Goal: Information Seeking & Learning: Check status

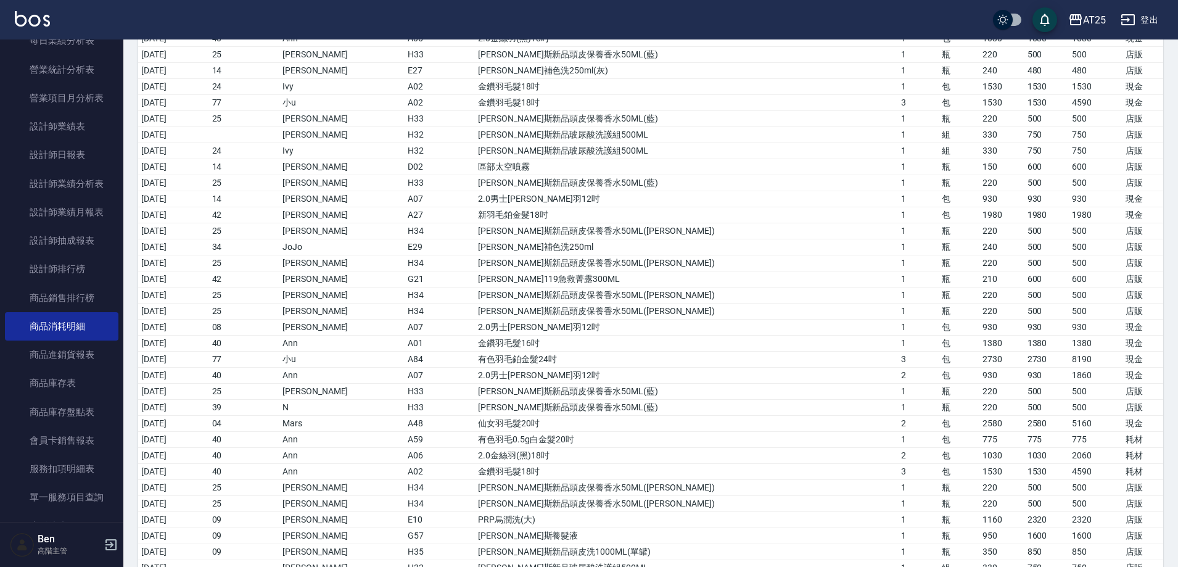
scroll to position [1296, 0]
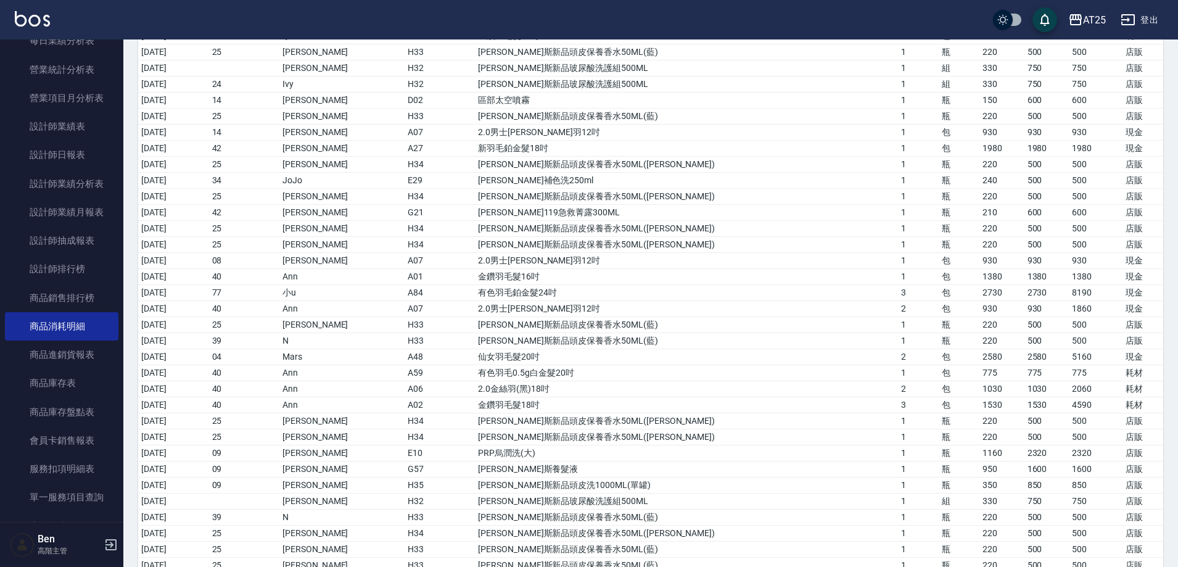
click at [146, 278] on td "[DATE]" at bounding box center [173, 276] width 71 height 16
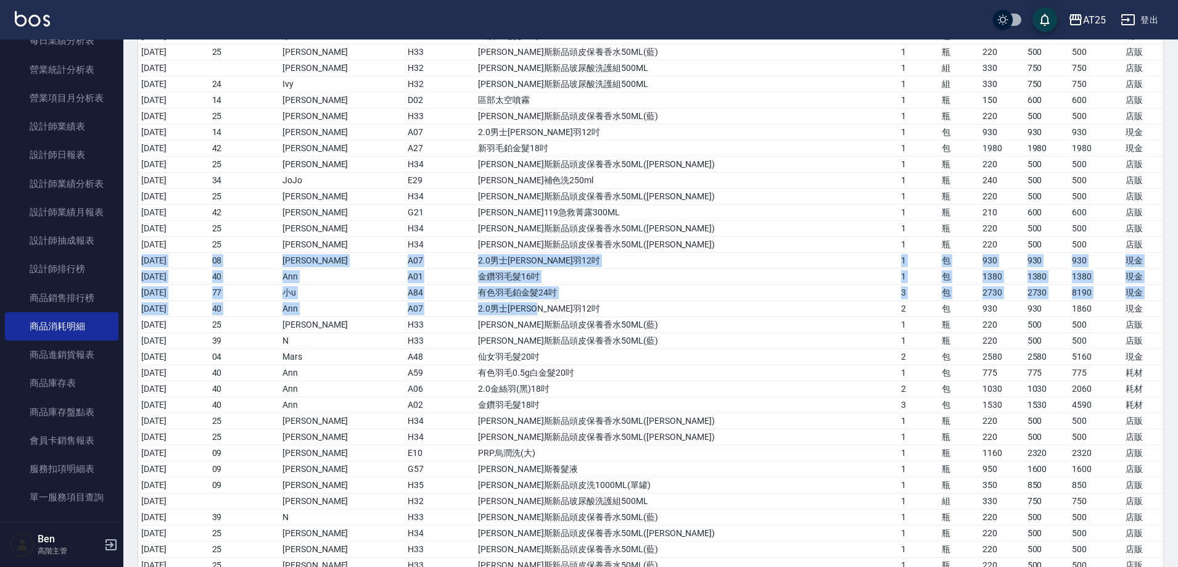
drag, startPoint x: 142, startPoint y: 261, endPoint x: 763, endPoint y: 312, distance: 623.4
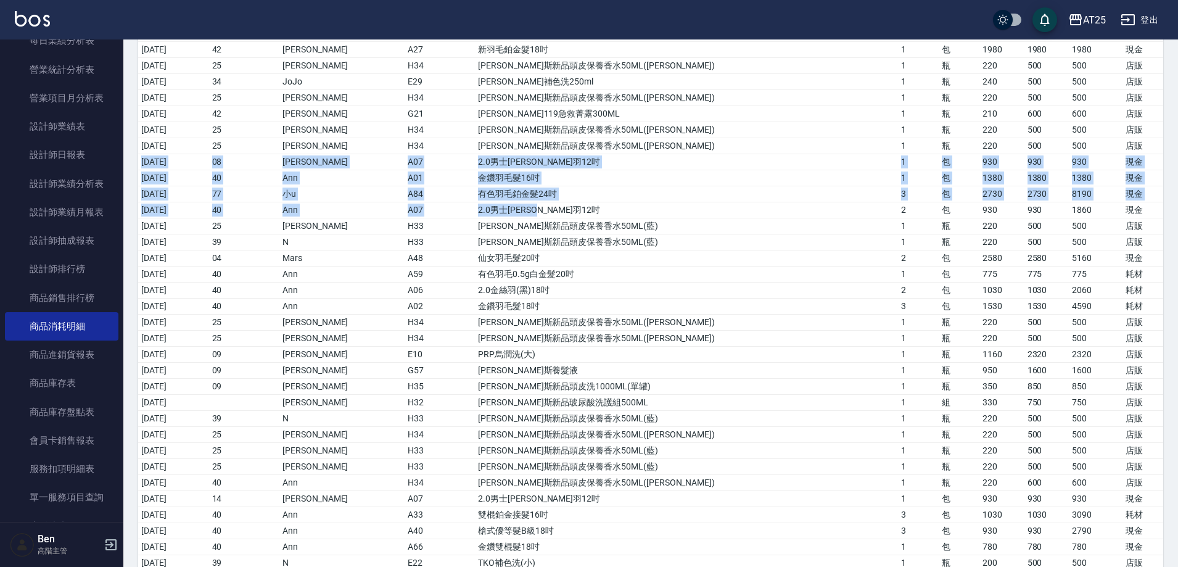
scroll to position [1526, 0]
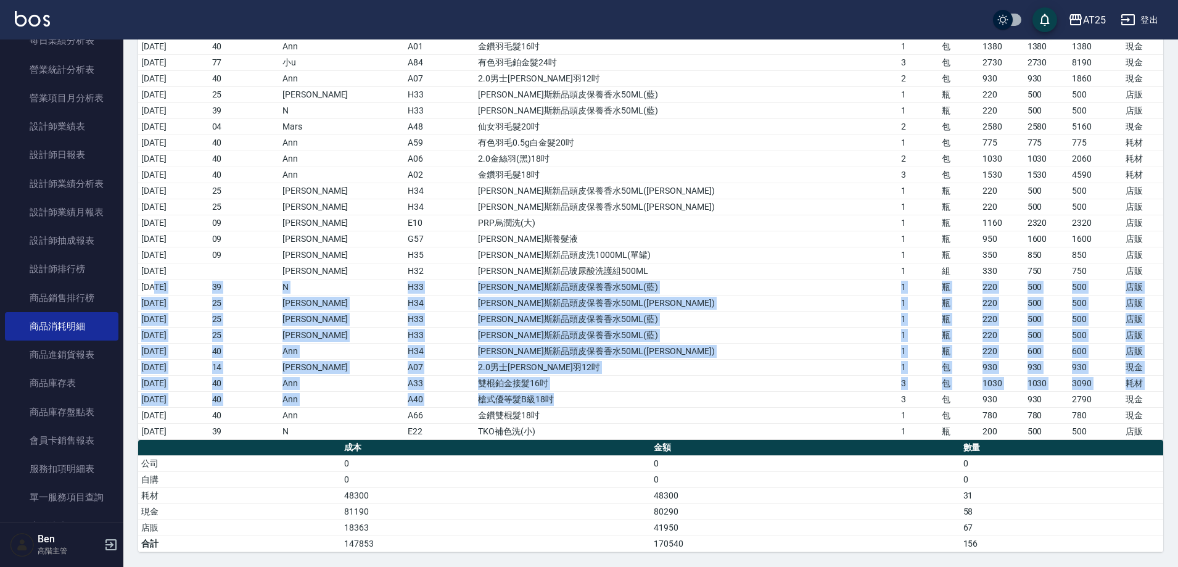
drag, startPoint x: 171, startPoint y: 286, endPoint x: 727, endPoint y: 405, distance: 568.6
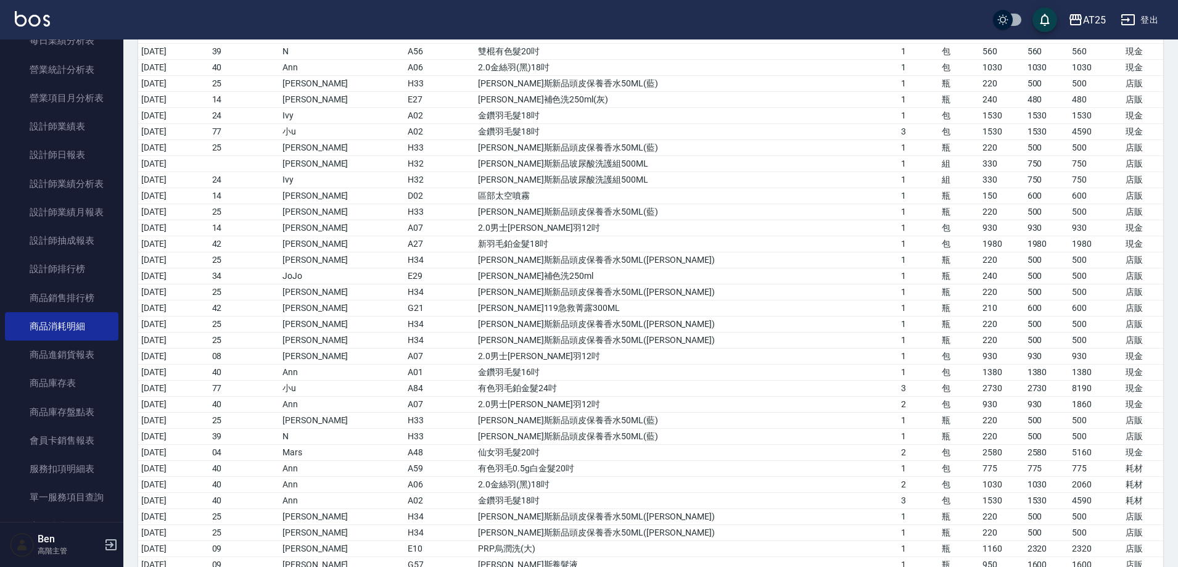
scroll to position [1217, 0]
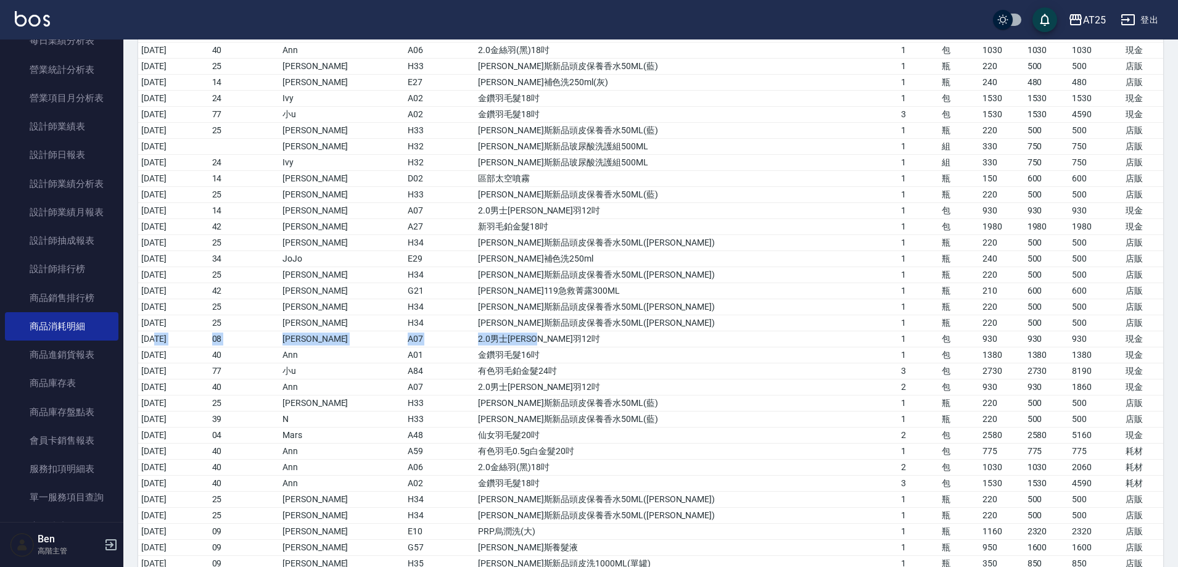
drag, startPoint x: 157, startPoint y: 338, endPoint x: 789, endPoint y: 342, distance: 631.8
click at [789, 342] on tr "[DATE] 08 [PERSON_NAME] A07 2.0男士[PERSON_NAME]12吋 1 包 930 930 930 現金" at bounding box center [650, 339] width 1025 height 16
drag, startPoint x: 147, startPoint y: 345, endPoint x: 701, endPoint y: 349, distance: 554.6
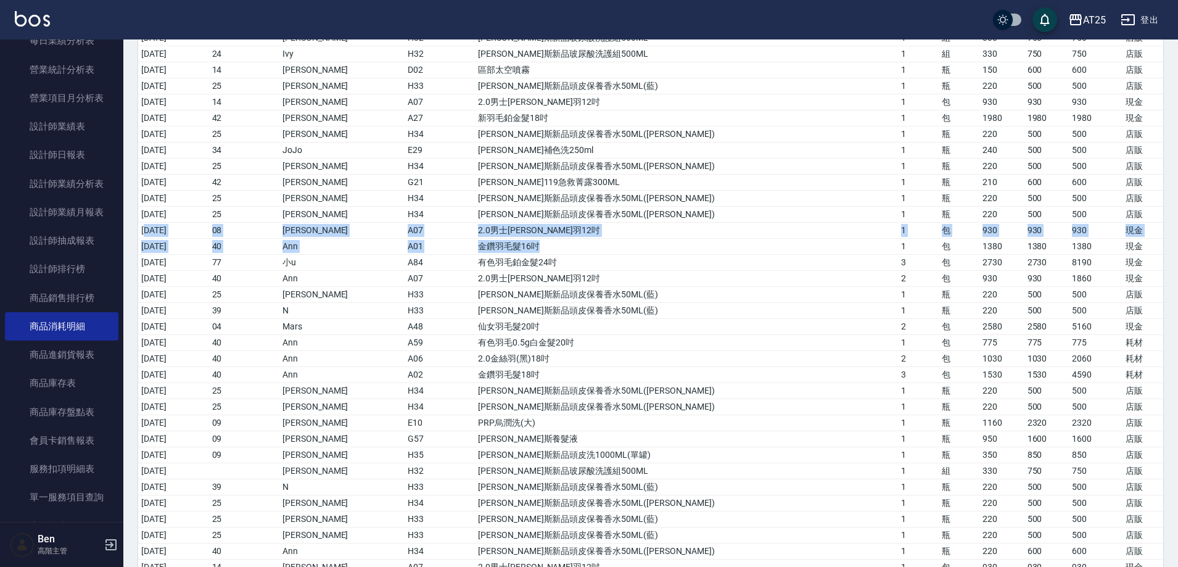
scroll to position [1341, 0]
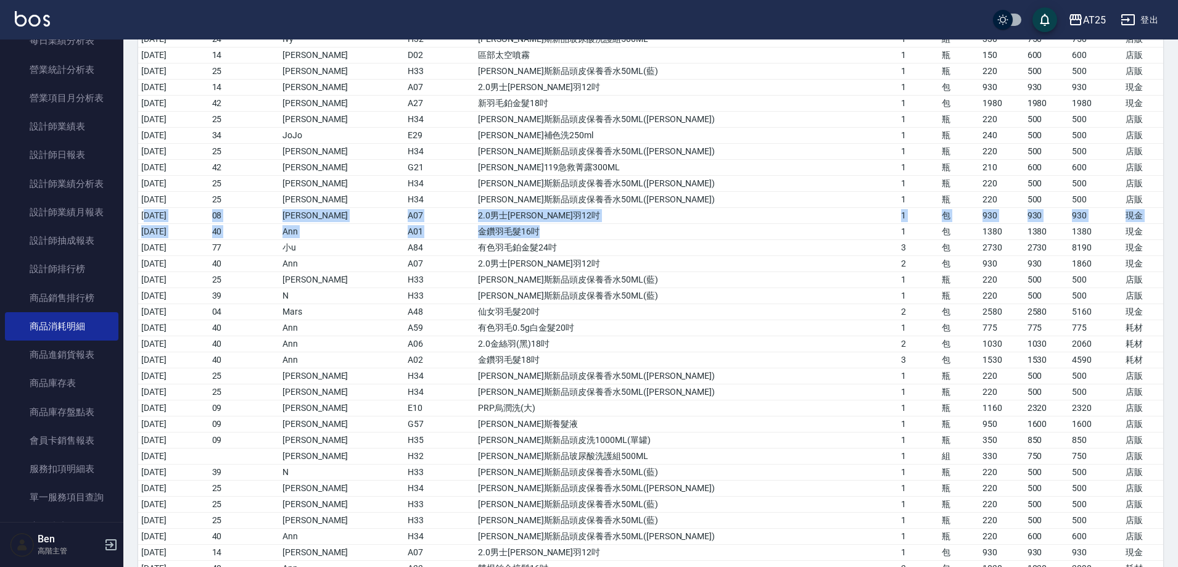
click at [155, 225] on td "[DATE]" at bounding box center [173, 231] width 71 height 16
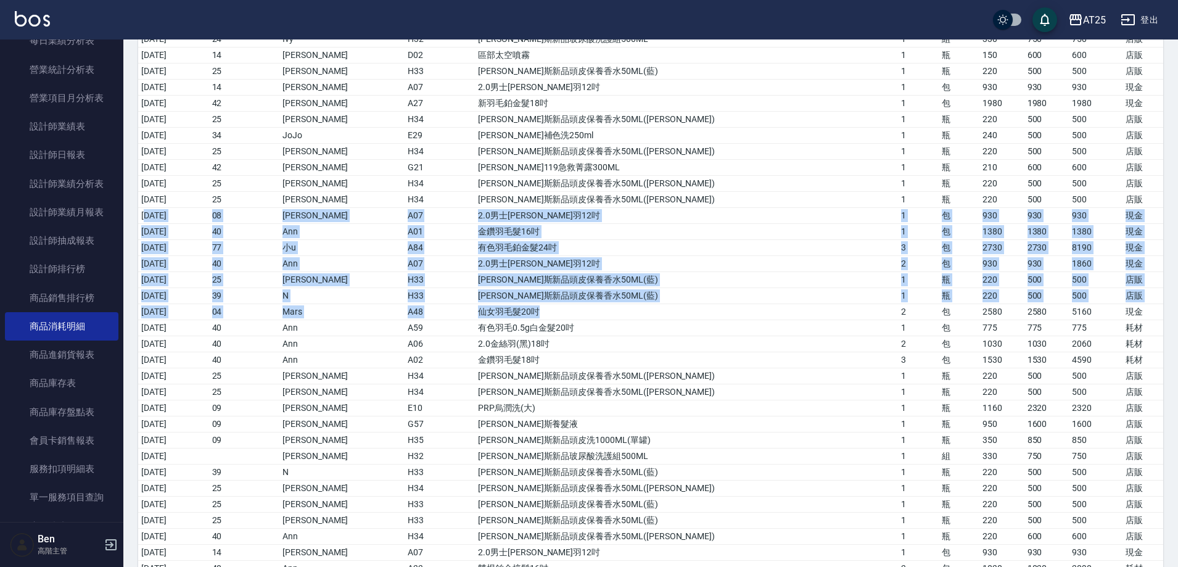
drag, startPoint x: 150, startPoint y: 213, endPoint x: 722, endPoint y: 307, distance: 580.0
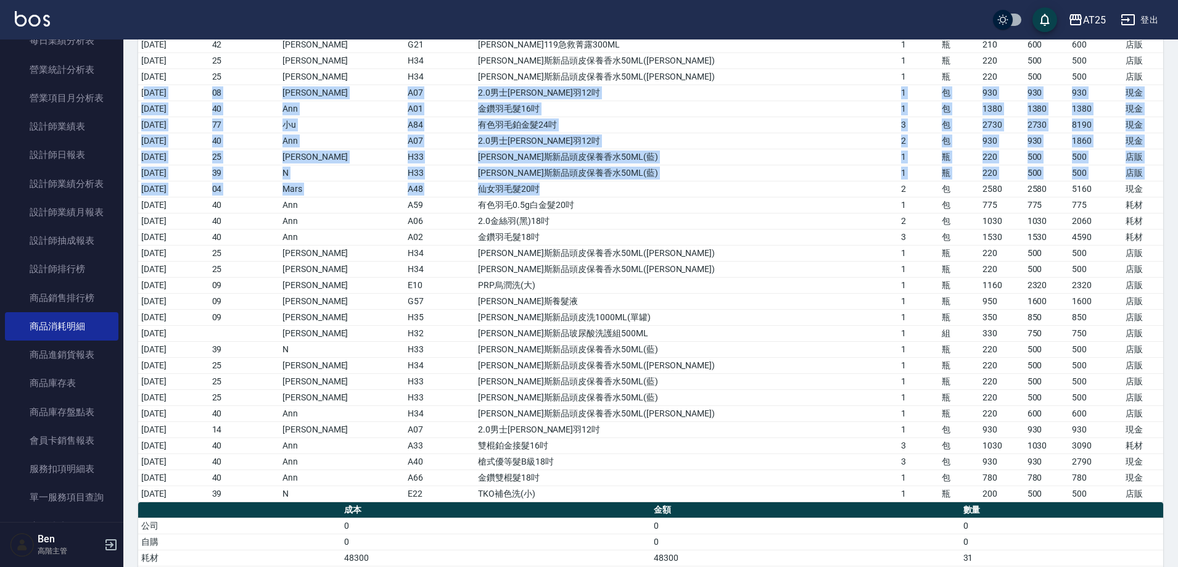
scroll to position [1464, 0]
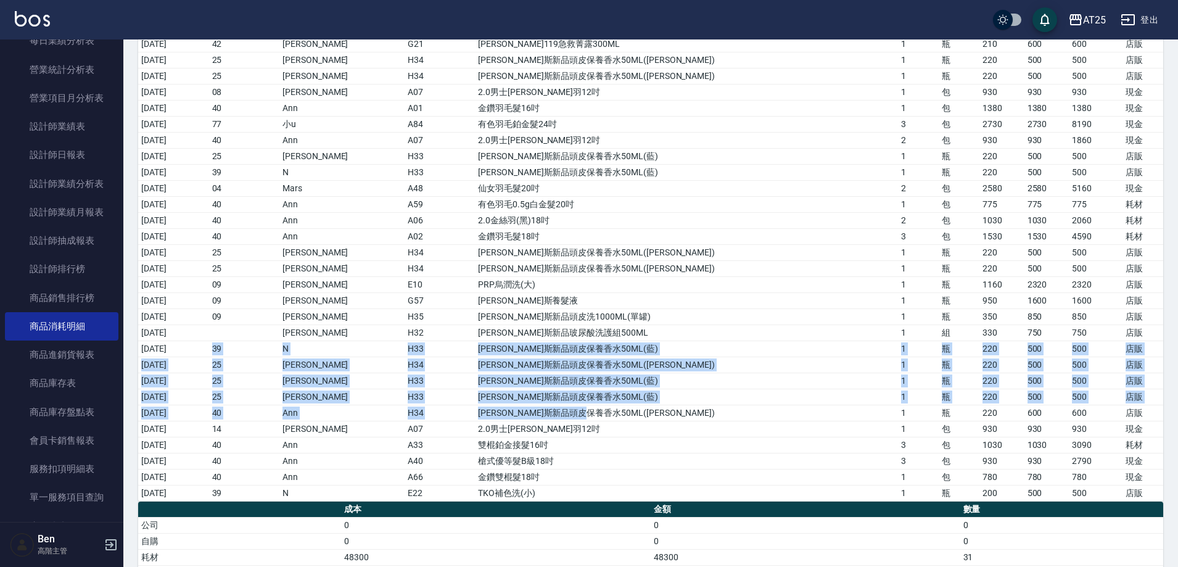
drag, startPoint x: 167, startPoint y: 356, endPoint x: 676, endPoint y: 413, distance: 512.2
drag, startPoint x: 192, startPoint y: 459, endPoint x: 904, endPoint y: 466, distance: 712.6
click at [904, 466] on tr "[DATE] 40 Ann A40 槍式優等髮B級18吋 3 包 [PHONE_NUMBER] 現金" at bounding box center [650, 461] width 1025 height 16
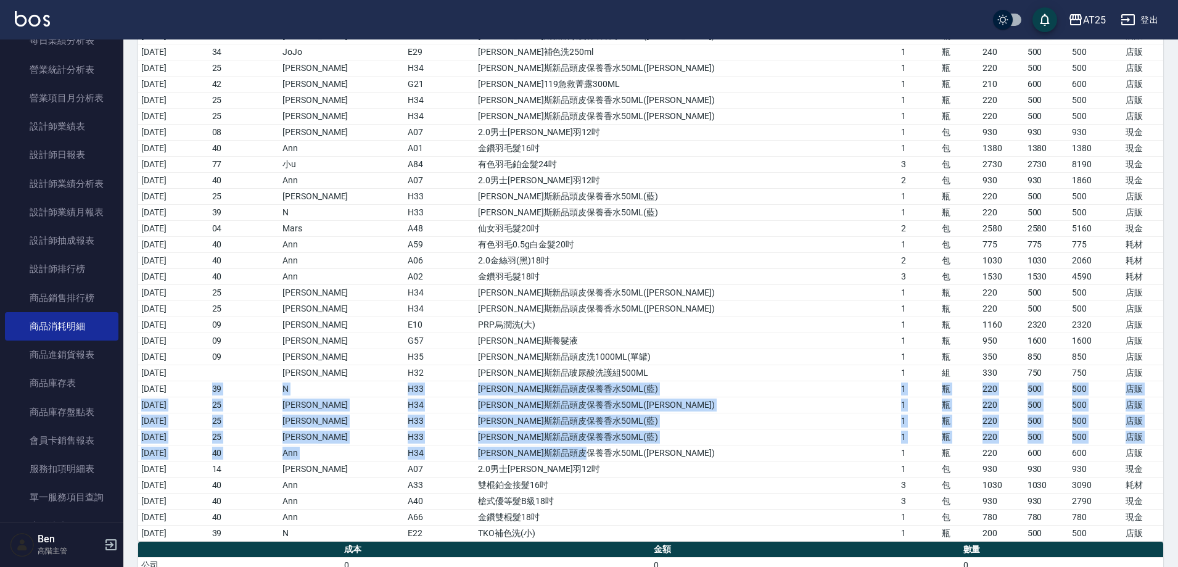
scroll to position [1402, 0]
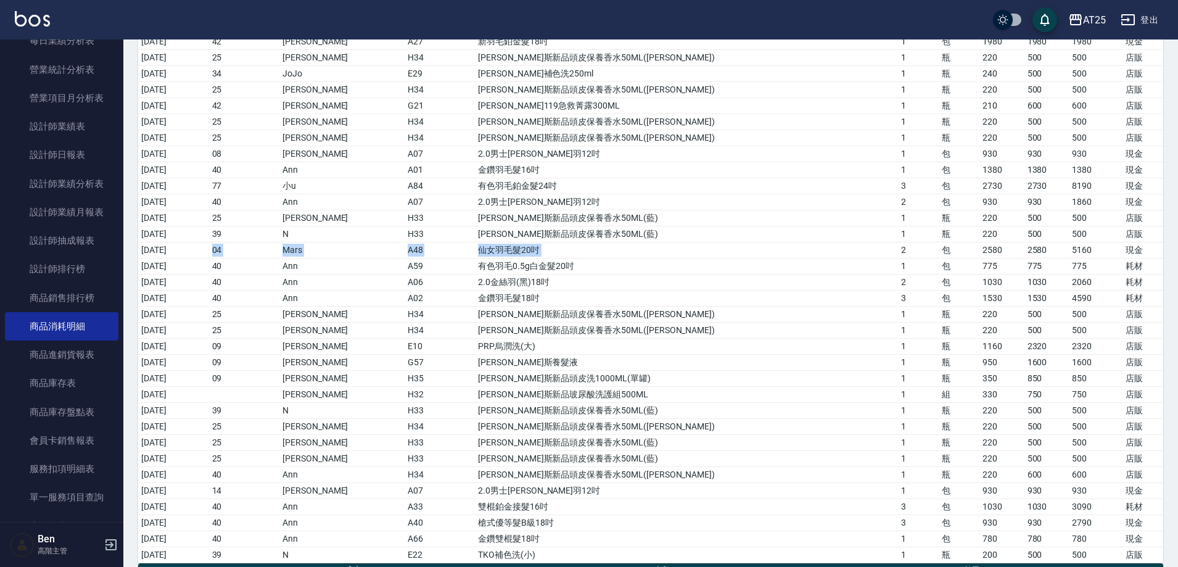
drag, startPoint x: 169, startPoint y: 247, endPoint x: 833, endPoint y: 247, distance: 663.8
click at [833, 247] on tr "[DATE] 04 Mars A48 仙女羽毛髮20吋 2 包 2580 2580 5160 現金" at bounding box center [650, 250] width 1025 height 16
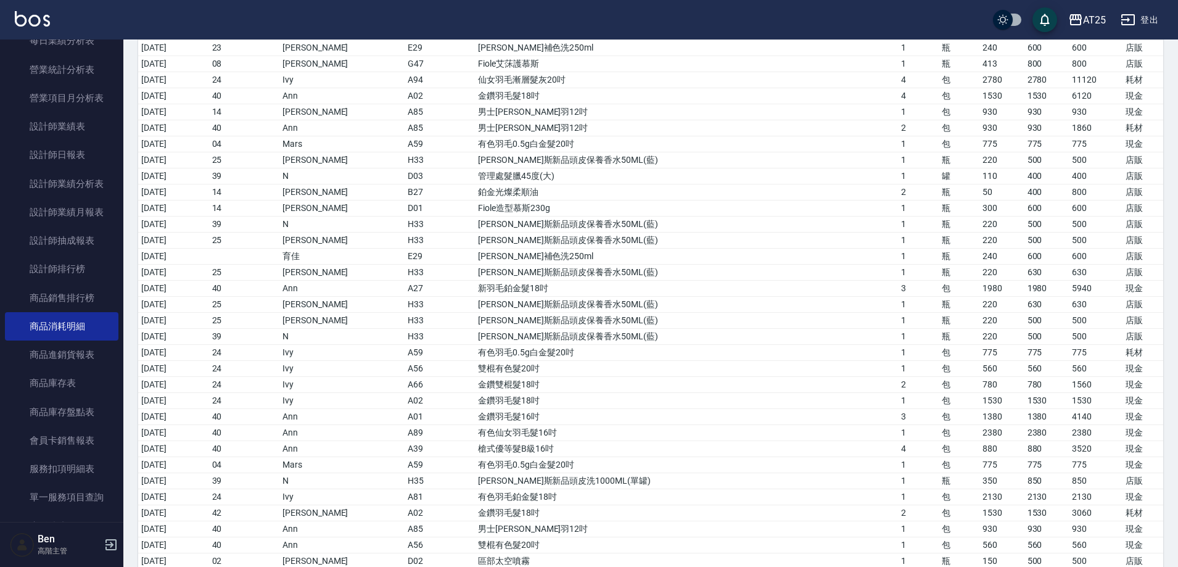
scroll to position [0, 0]
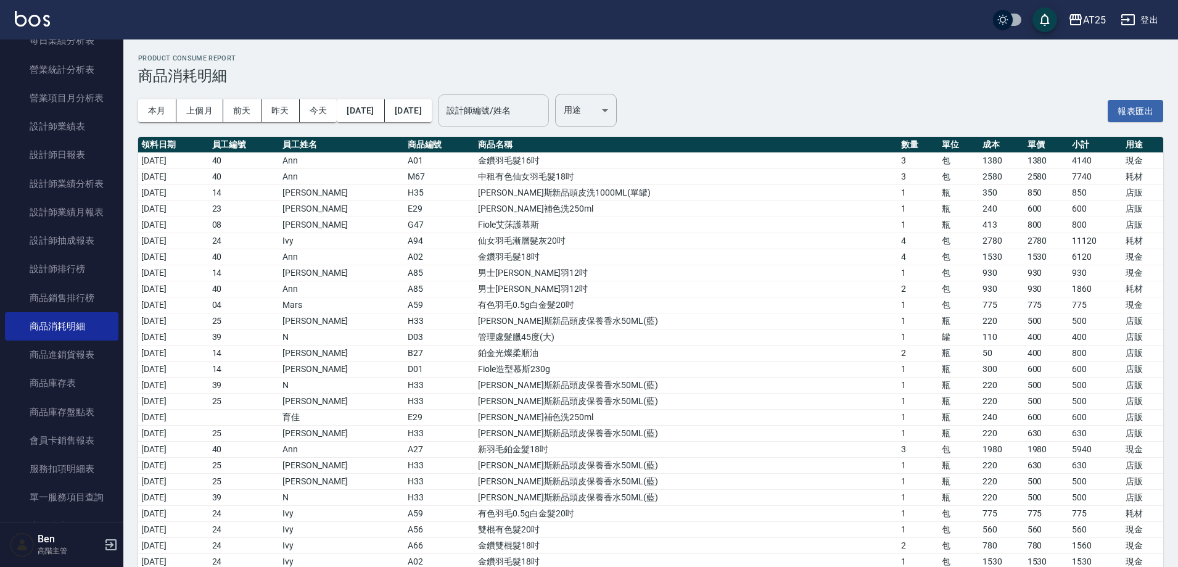
click at [549, 110] on div "設計師編號/姓名 設計師編號/姓名" at bounding box center [493, 110] width 111 height 33
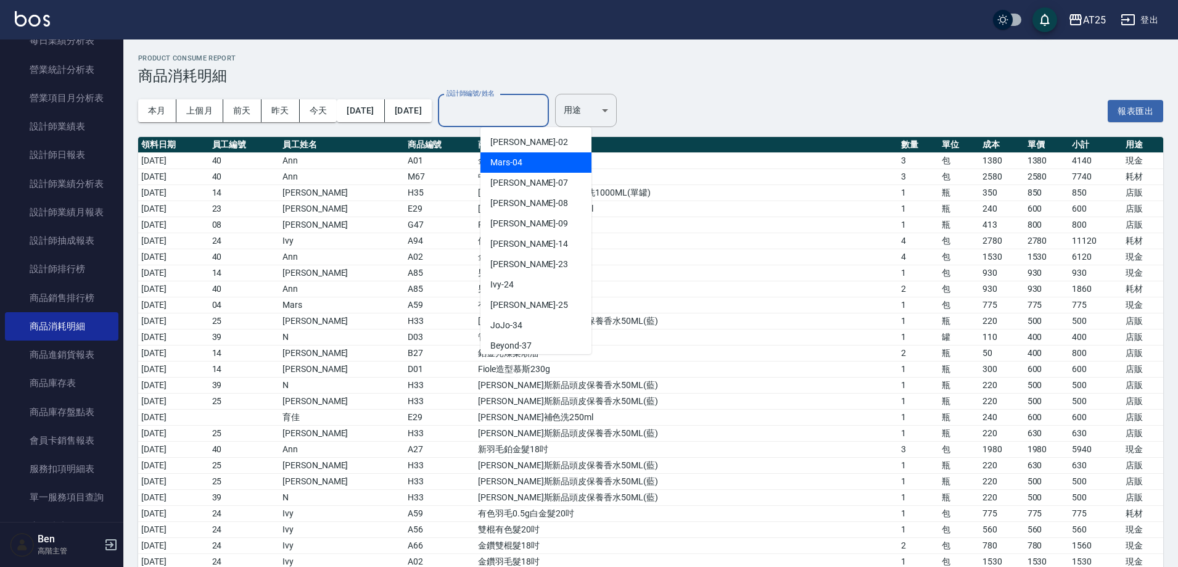
click at [538, 163] on div "Mars -04" at bounding box center [536, 162] width 111 height 20
type input "Mars-04"
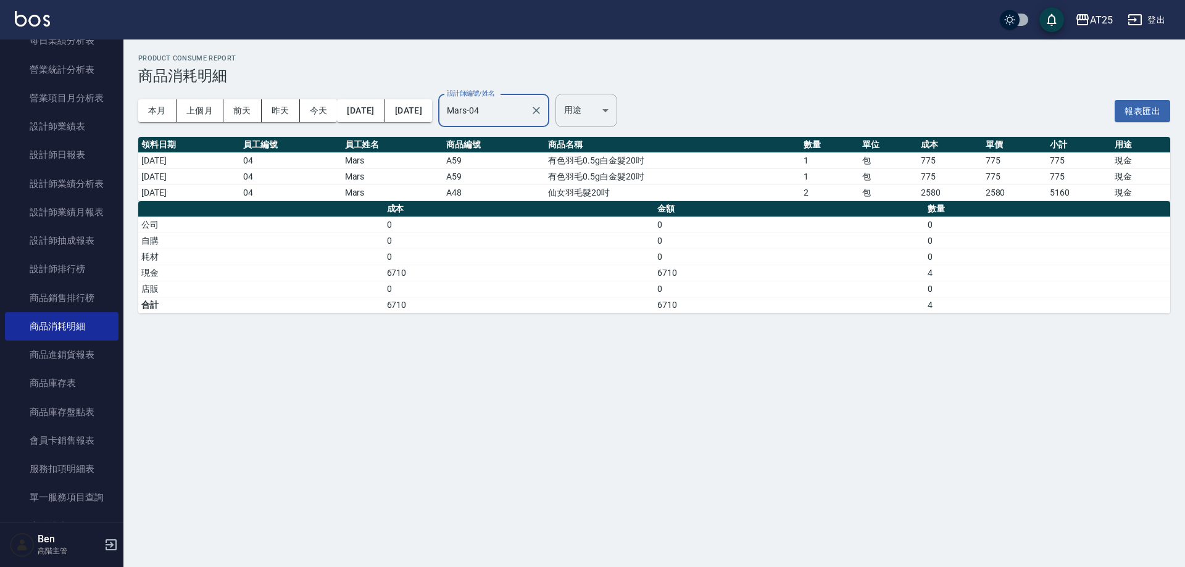
click at [525, 112] on input "Mars-04" at bounding box center [484, 111] width 81 height 22
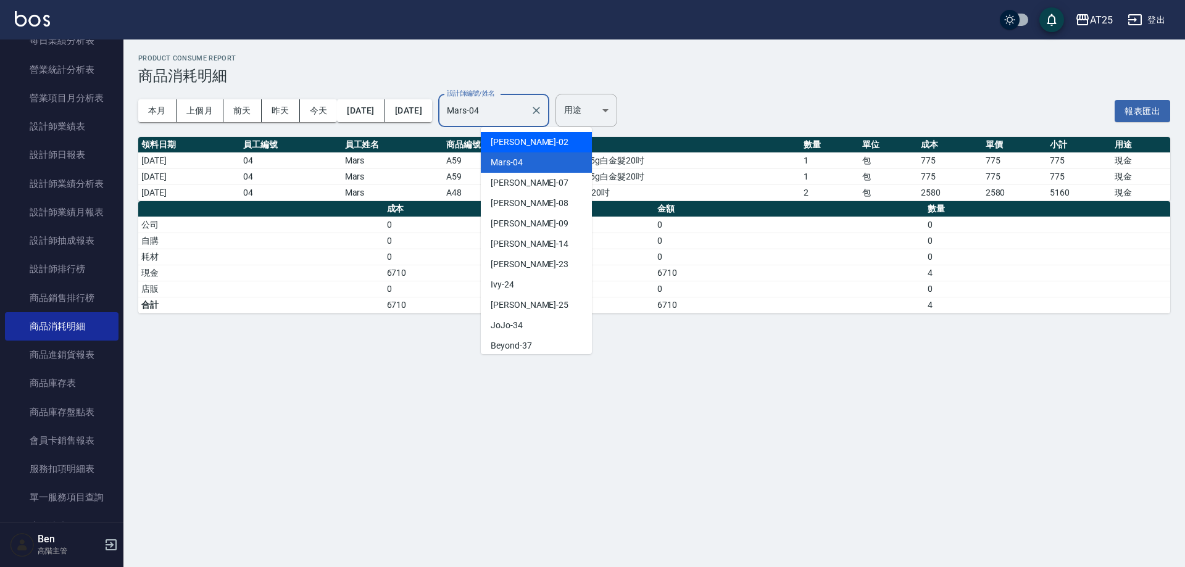
click at [726, 95] on div "本月 上個月 [DATE] [DATE] [DATE] [DATE] [DATE] 設計師編號/姓名 Mars-04 設計師編號/姓名 用途 ​ 用途 報表匯出" at bounding box center [654, 111] width 1032 height 52
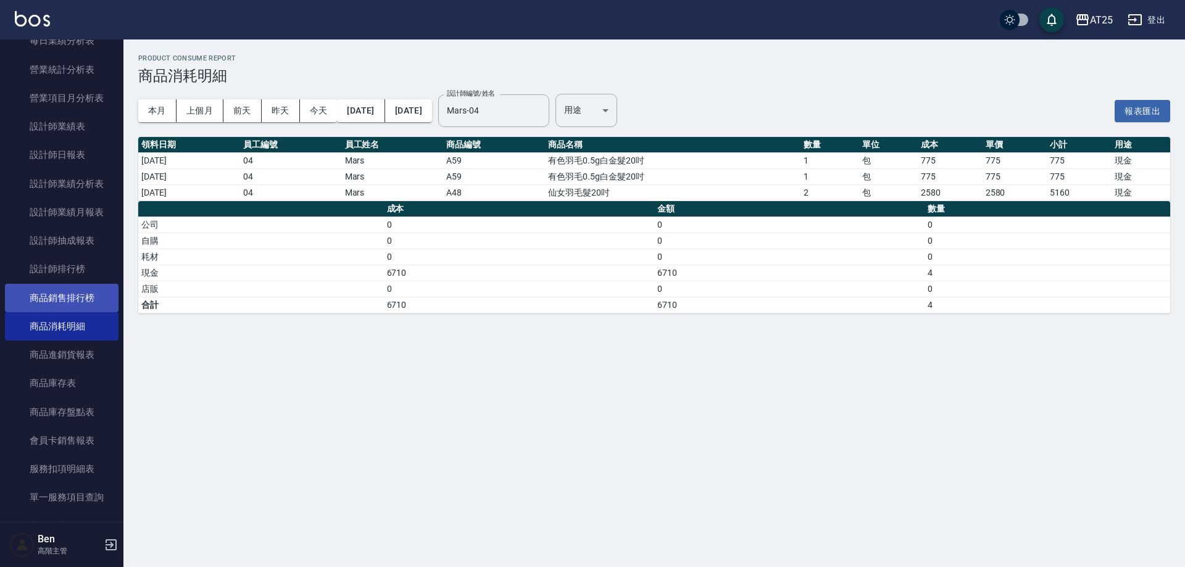
click at [97, 304] on link "商品銷售排行榜" at bounding box center [62, 298] width 114 height 28
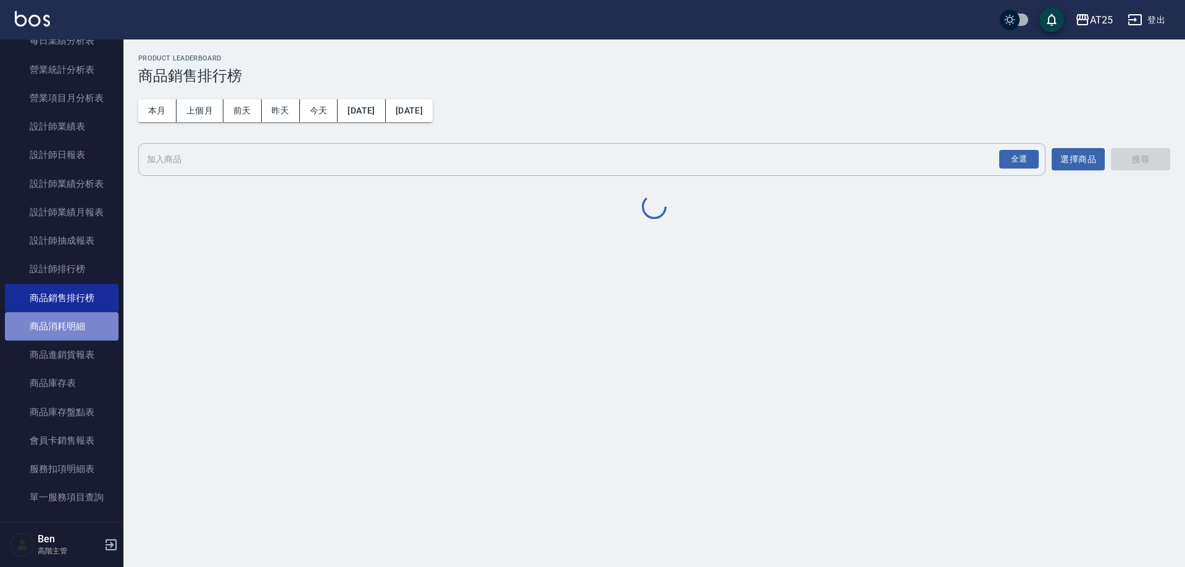
click at [96, 336] on link "商品消耗明細" at bounding box center [62, 326] width 114 height 28
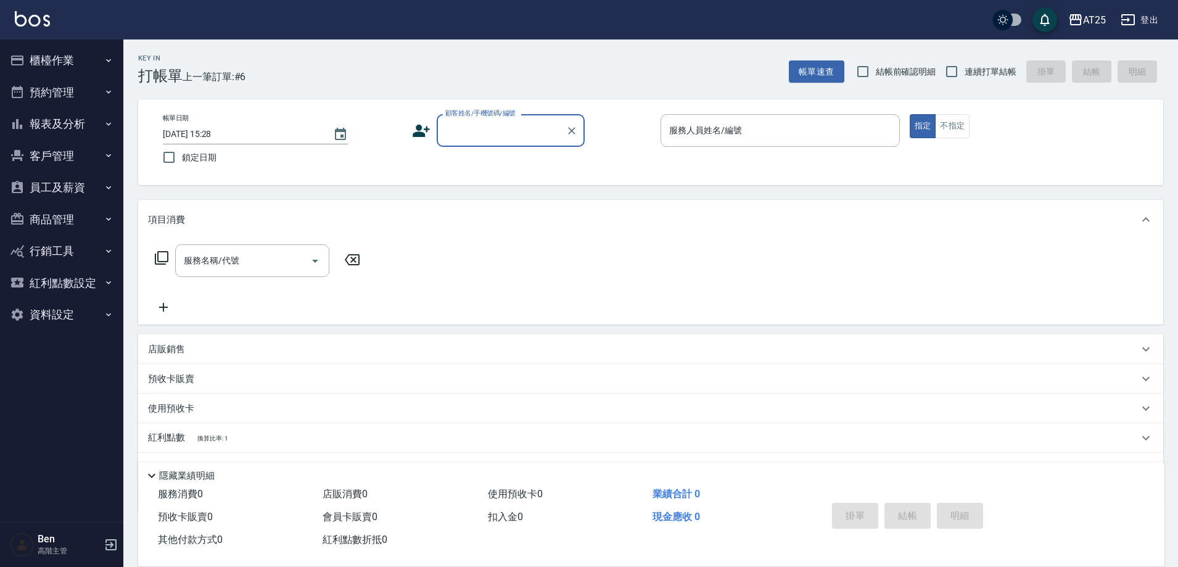
click at [74, 220] on button "商品管理" at bounding box center [62, 220] width 114 height 32
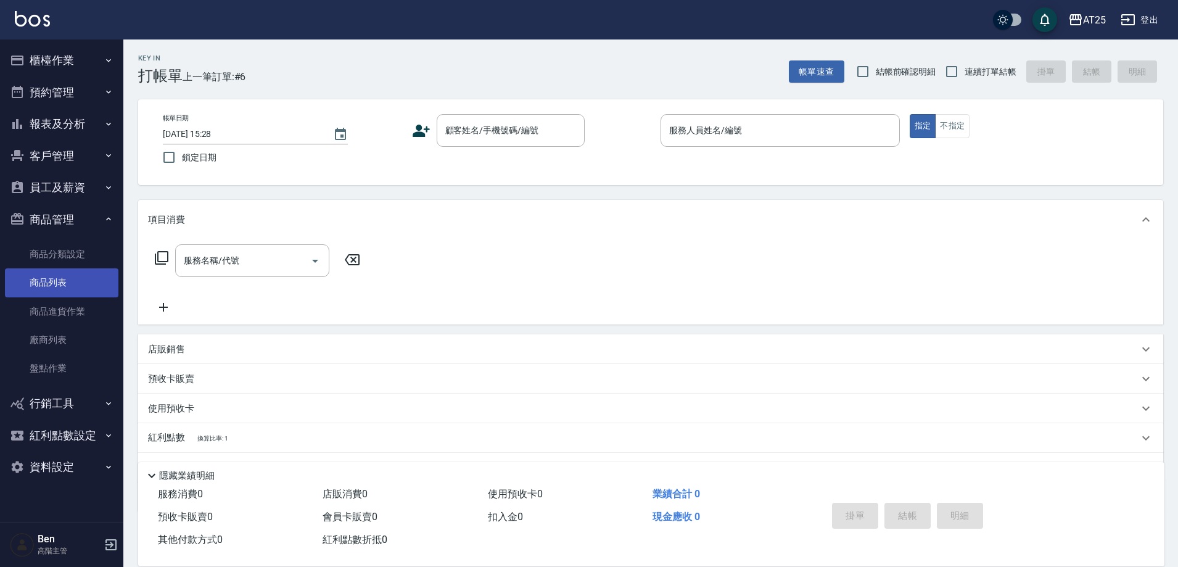
click at [70, 296] on link "商品列表" at bounding box center [62, 282] width 114 height 28
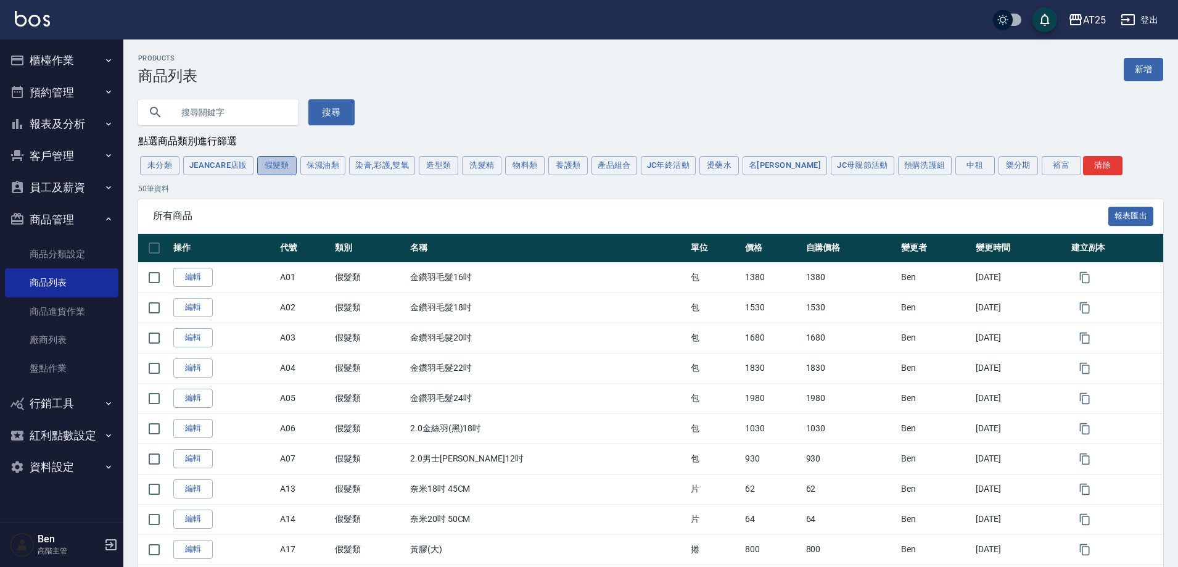
click at [289, 167] on button "假髮類" at bounding box center [276, 165] width 39 height 19
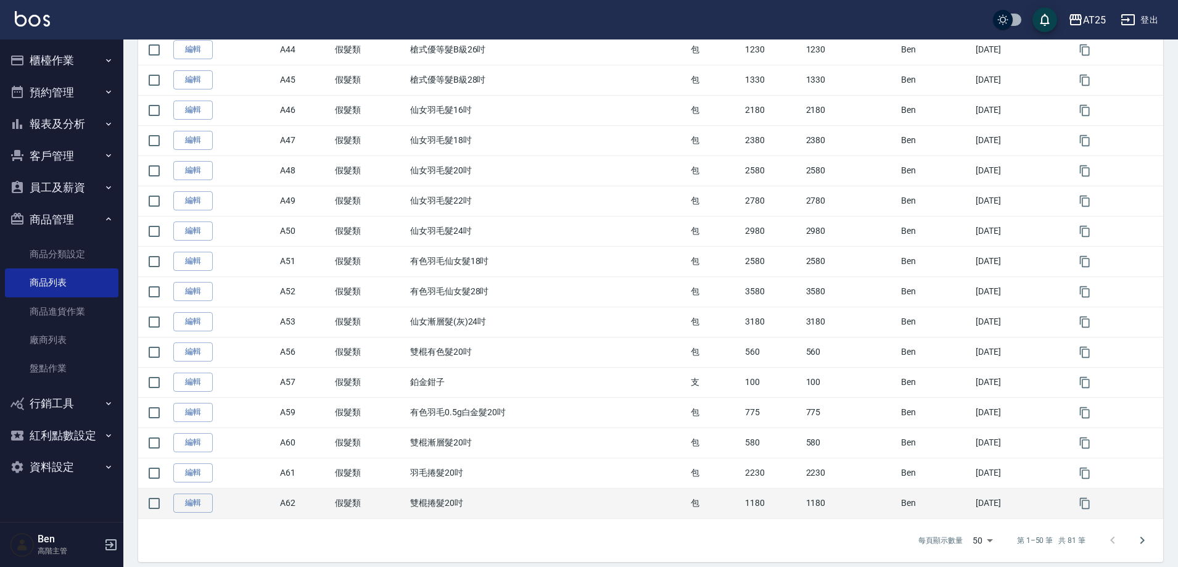
scroll to position [1267, 0]
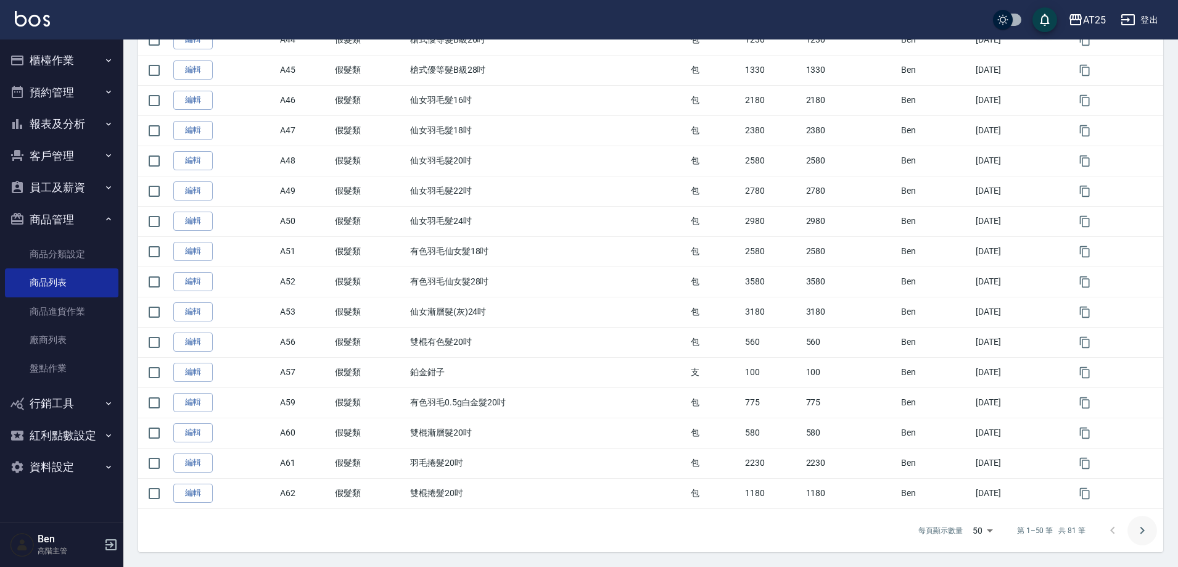
click at [1141, 537] on icon "Go to next page" at bounding box center [1142, 530] width 15 height 15
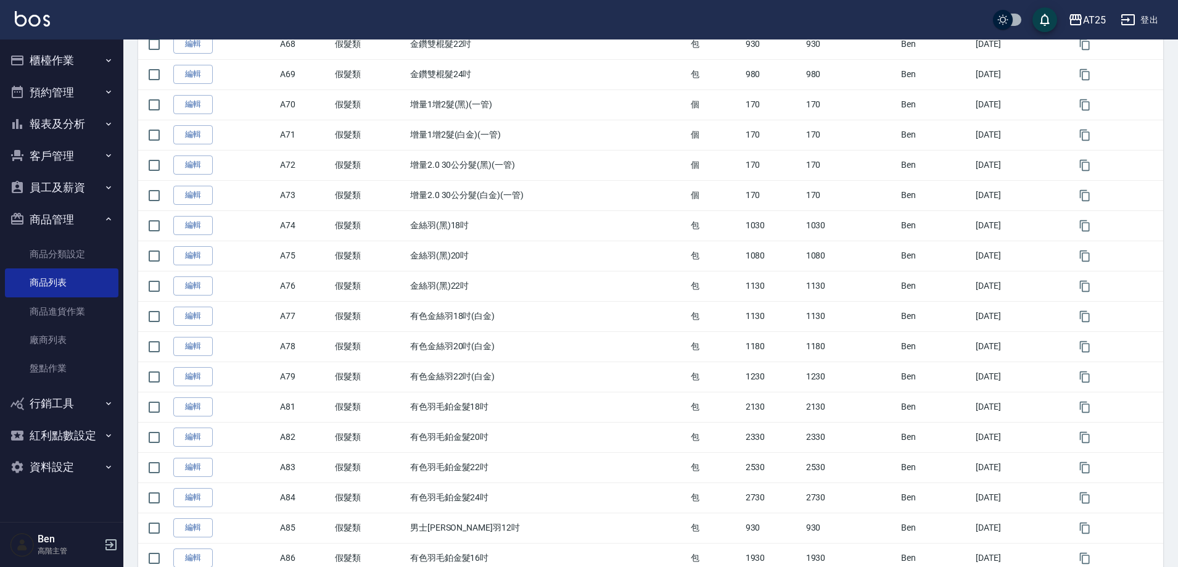
scroll to position [693, 0]
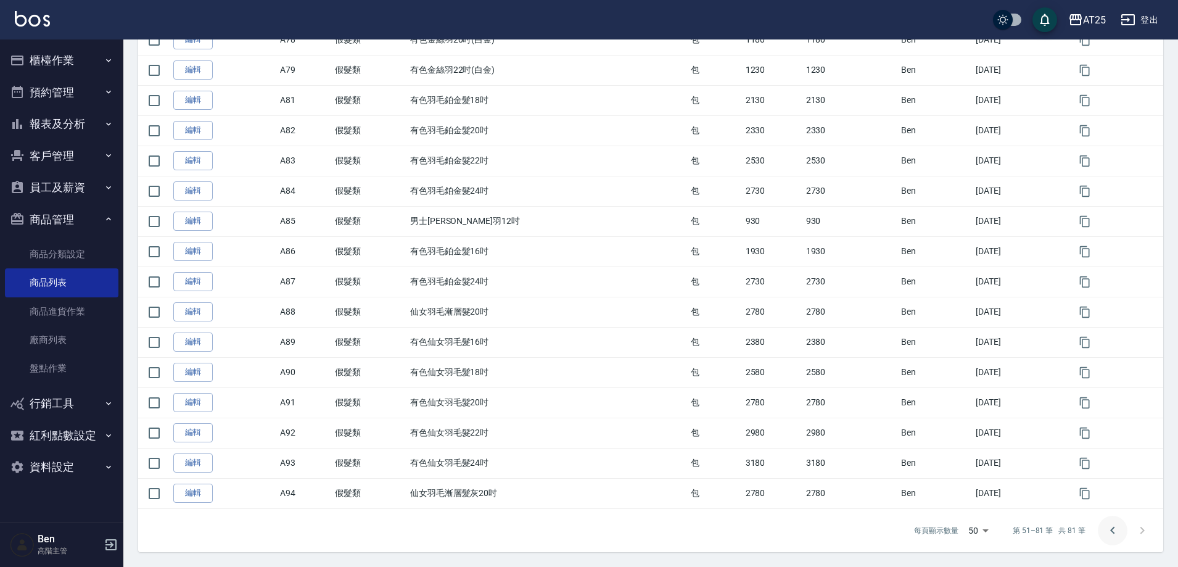
click at [1117, 521] on button "Go to previous page" at bounding box center [1113, 531] width 30 height 30
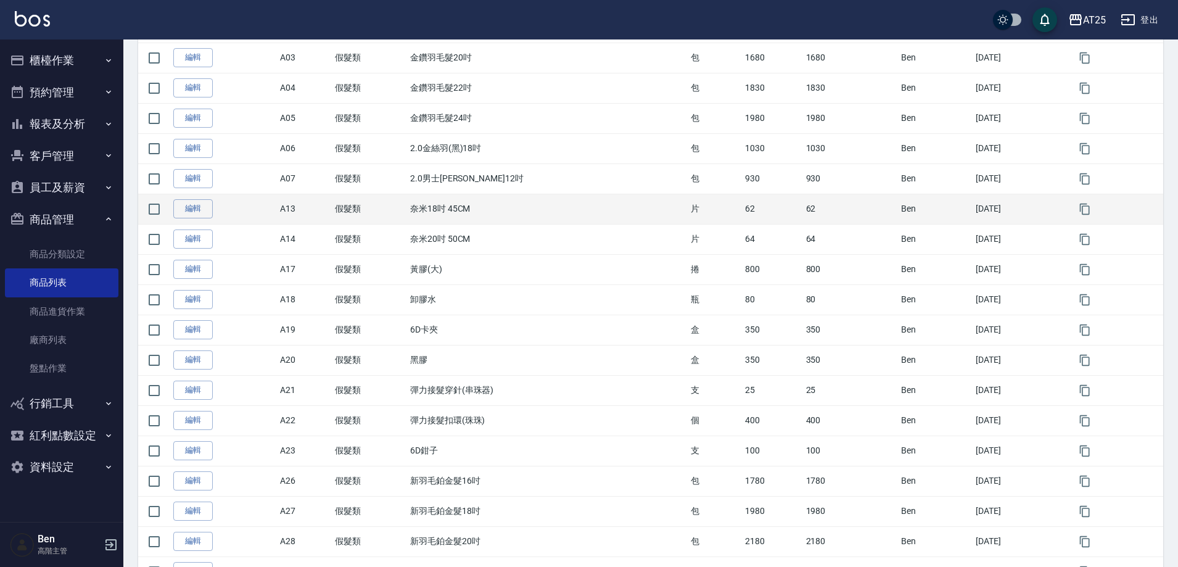
scroll to position [76, 0]
